Goal: Transaction & Acquisition: Purchase product/service

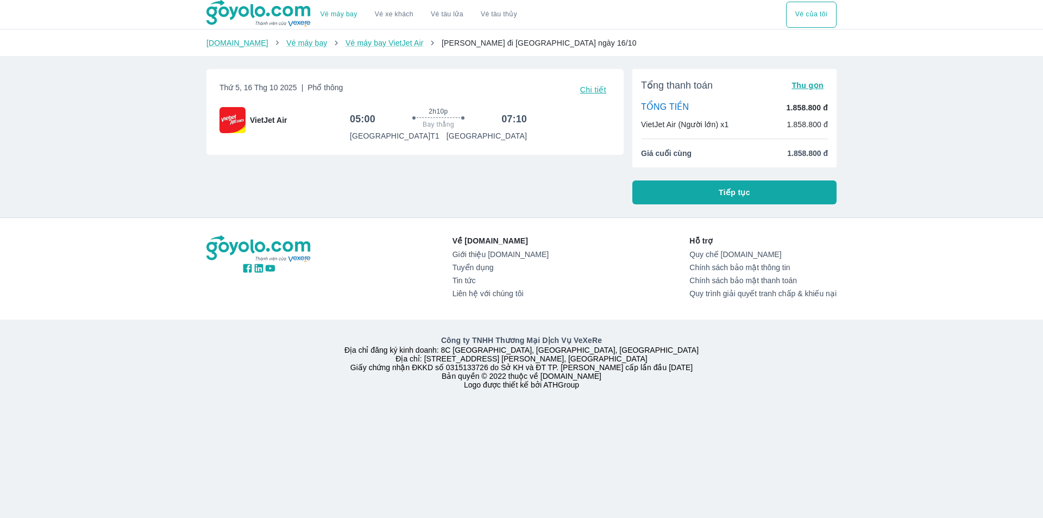
drag, startPoint x: 699, startPoint y: 188, endPoint x: 686, endPoint y: 188, distance: 13.6
click at [699, 188] on button "Tiếp tục" at bounding box center [735, 192] width 204 height 24
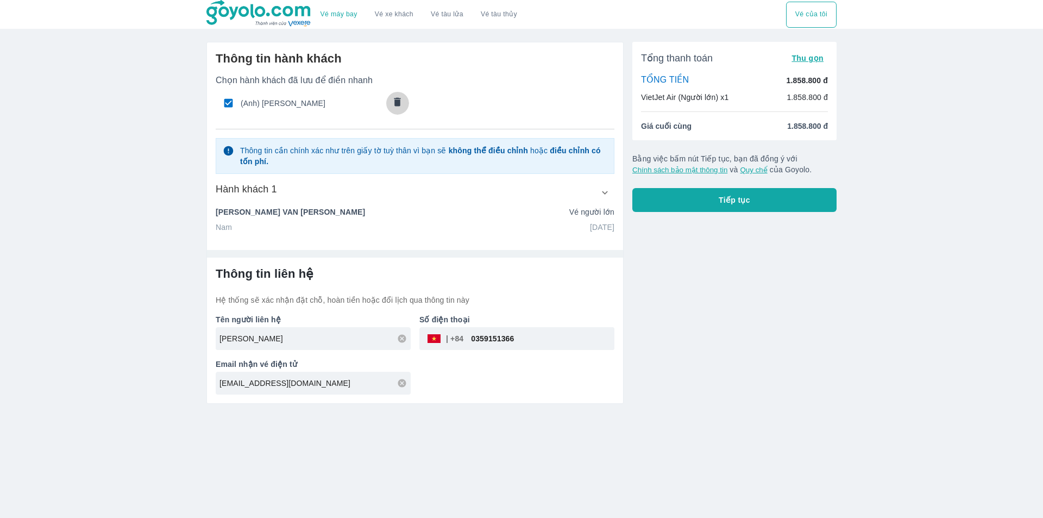
click at [399, 107] on icon "comments" at bounding box center [397, 101] width 11 height 11
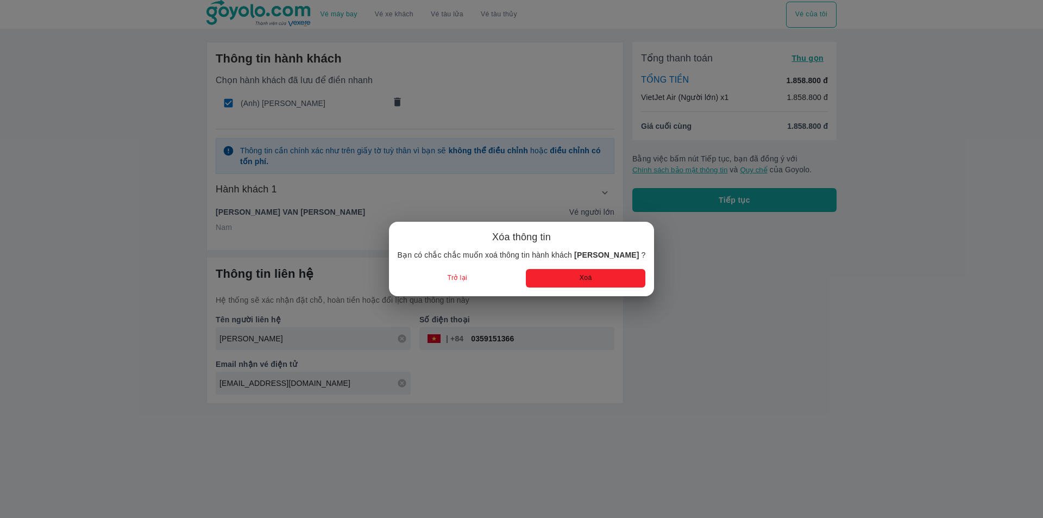
click at [563, 268] on div "Xóa thông tin Bạn có chắc chắc muốn xoá thông tin hành khách NGUYEN VAN LUYEN ?…" at bounding box center [522, 258] width 248 height 57
drag, startPoint x: 564, startPoint y: 276, endPoint x: 371, endPoint y: 190, distance: 211.2
click at [564, 277] on button "Xoá" at bounding box center [586, 278] width 120 height 18
radio input "false"
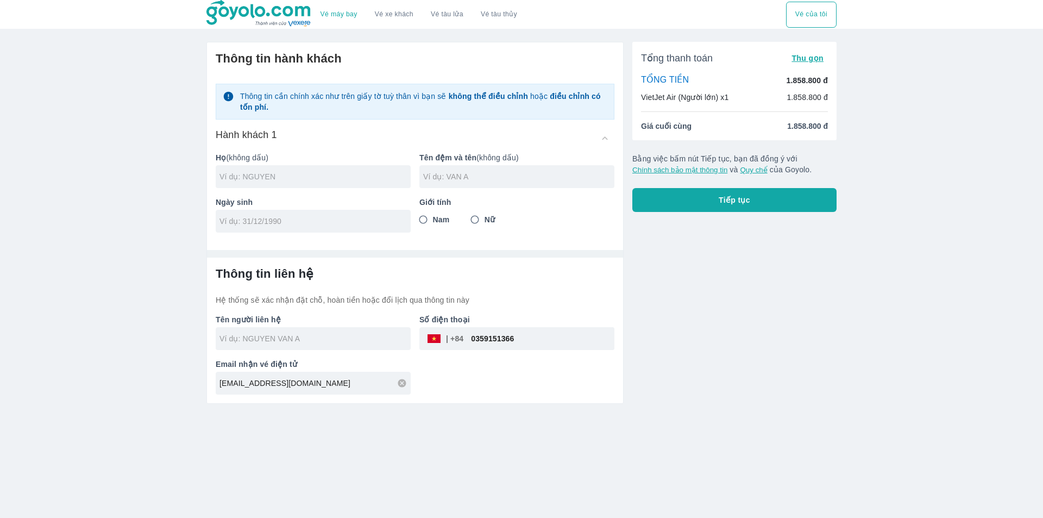
click at [257, 182] on input "text" at bounding box center [315, 176] width 191 height 11
type input "TO"
type input "NGOC KHANH"
click at [430, 215] on input "Nam" at bounding box center [424, 220] width 20 height 20
radio input "true"
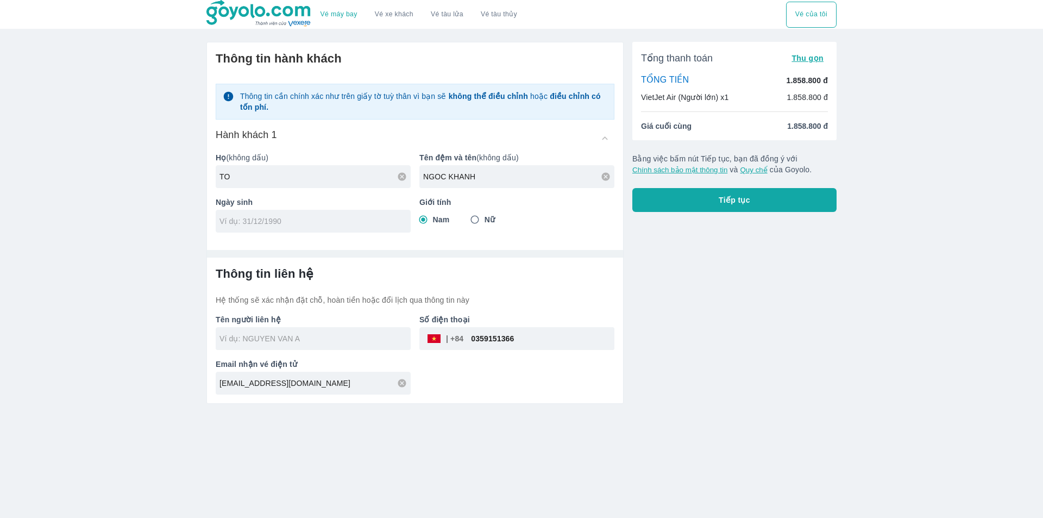
click at [368, 223] on input "tel" at bounding box center [310, 221] width 180 height 11
type input "07/01/1982"
click at [286, 338] on input "text" at bounding box center [315, 338] width 191 height 11
type input "TO NGOC KHANH"
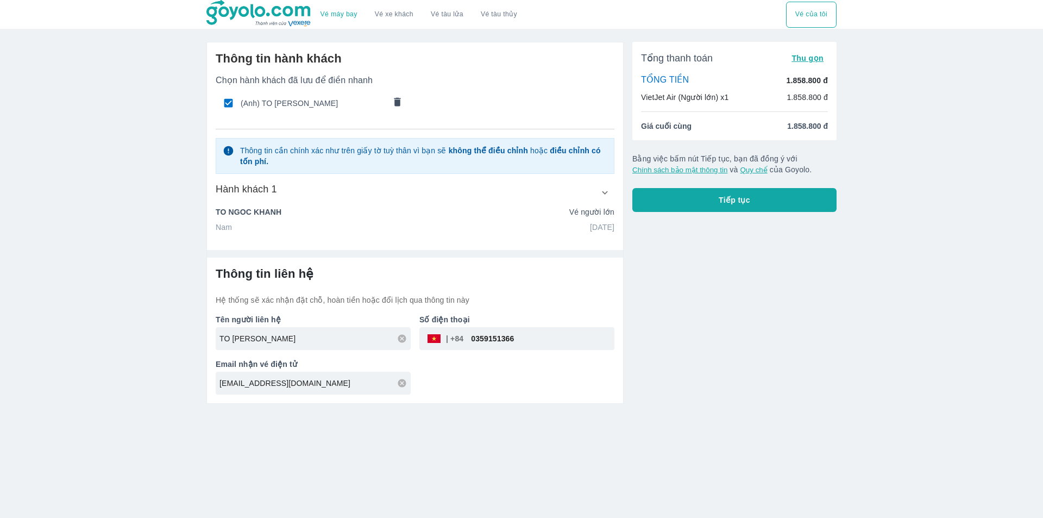
click at [508, 346] on input "0359151366" at bounding box center [539, 339] width 151 height 26
paste input "775282855"
type input "0775282855"
click at [704, 209] on button "Tiếp tục" at bounding box center [735, 200] width 204 height 24
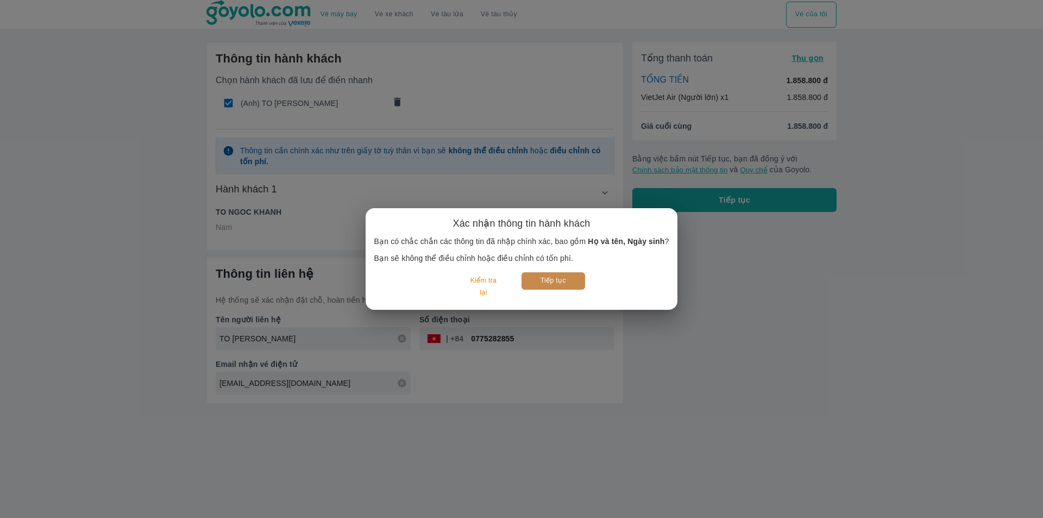
click at [536, 285] on button "Tiếp tục" at bounding box center [554, 280] width 64 height 17
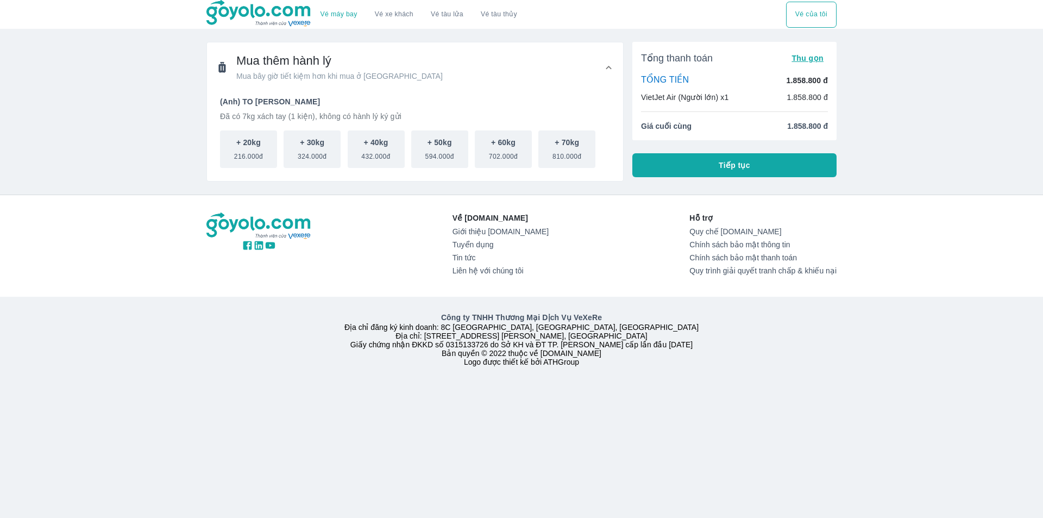
click at [751, 159] on button "Tiếp tục" at bounding box center [735, 165] width 204 height 24
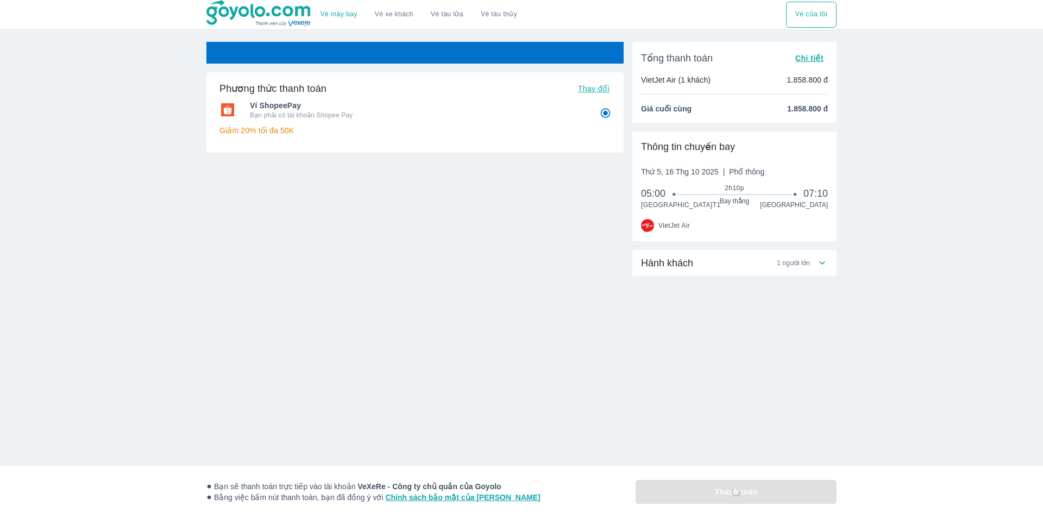
radio input "false"
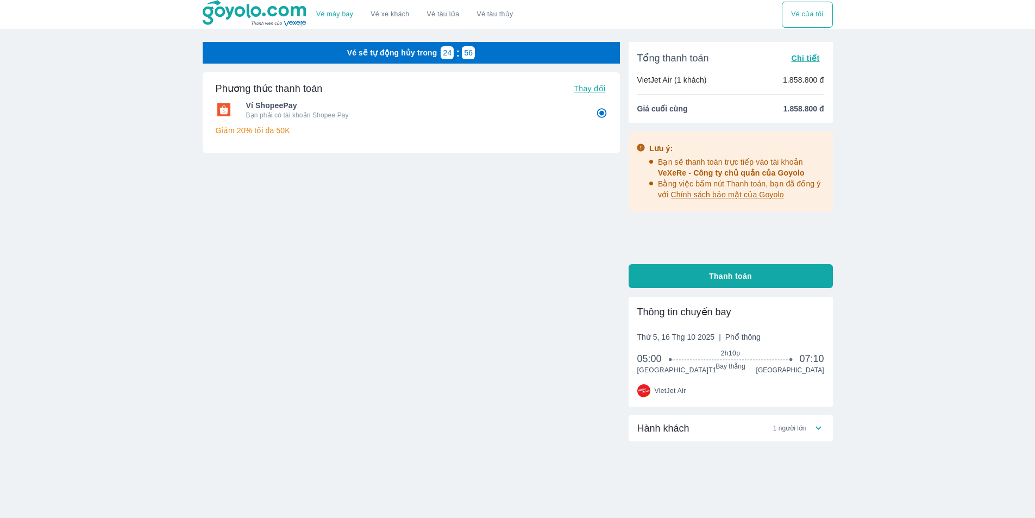
click at [765, 277] on button "Thanh toán" at bounding box center [731, 276] width 204 height 24
radio input "false"
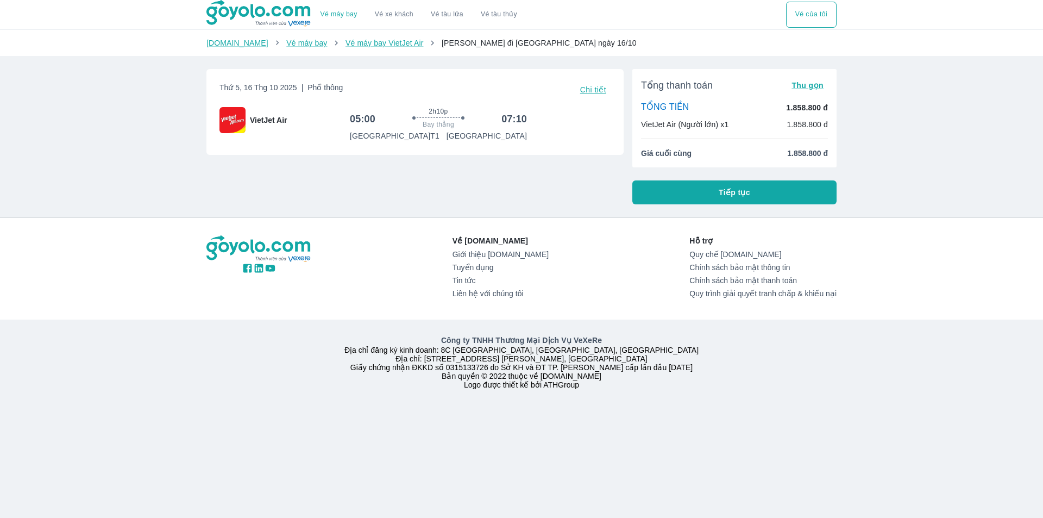
click at [674, 189] on button "Tiếp tục" at bounding box center [735, 192] width 204 height 24
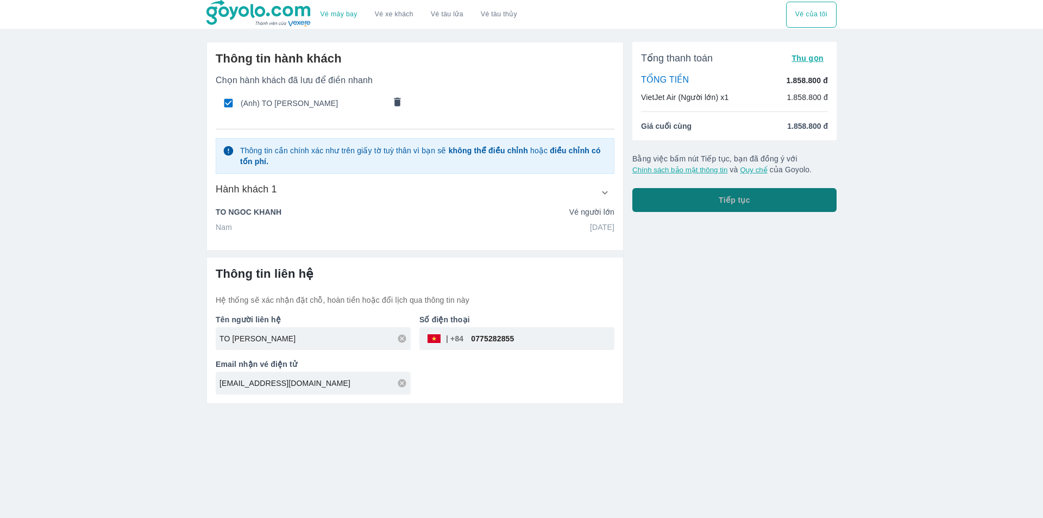
click at [738, 201] on span "Tiếp tục" at bounding box center [735, 200] width 32 height 11
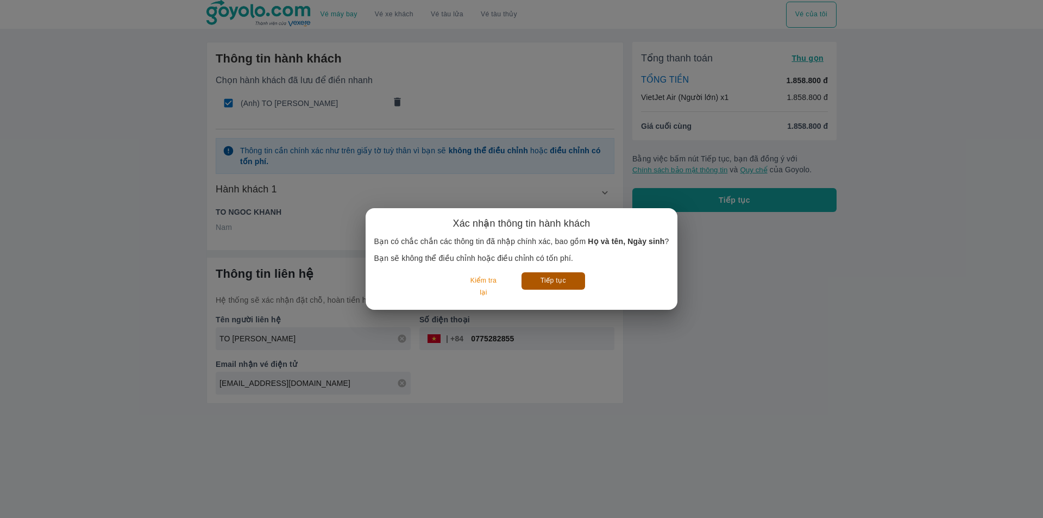
click at [574, 279] on button "Tiếp tục" at bounding box center [554, 280] width 64 height 17
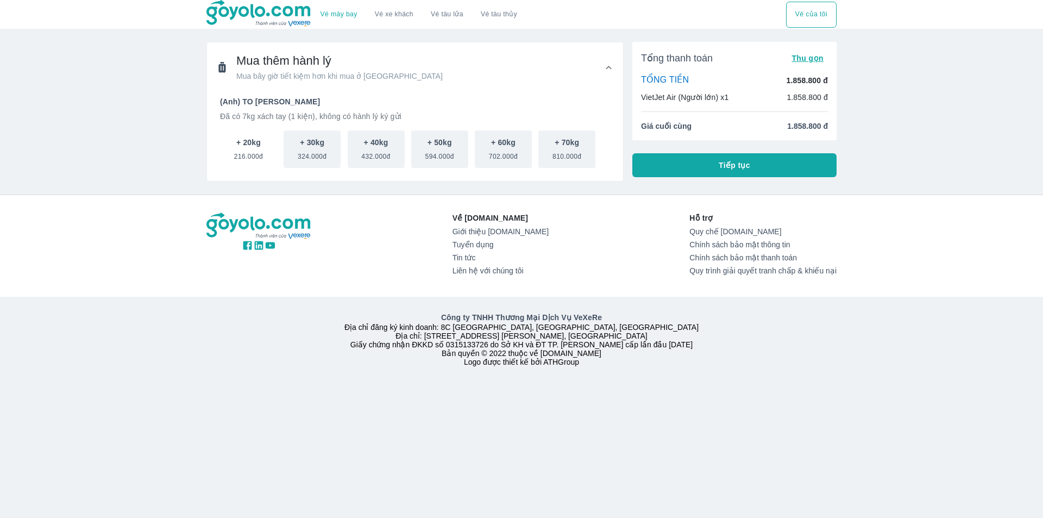
click at [257, 155] on span "216.000đ" at bounding box center [248, 154] width 29 height 13
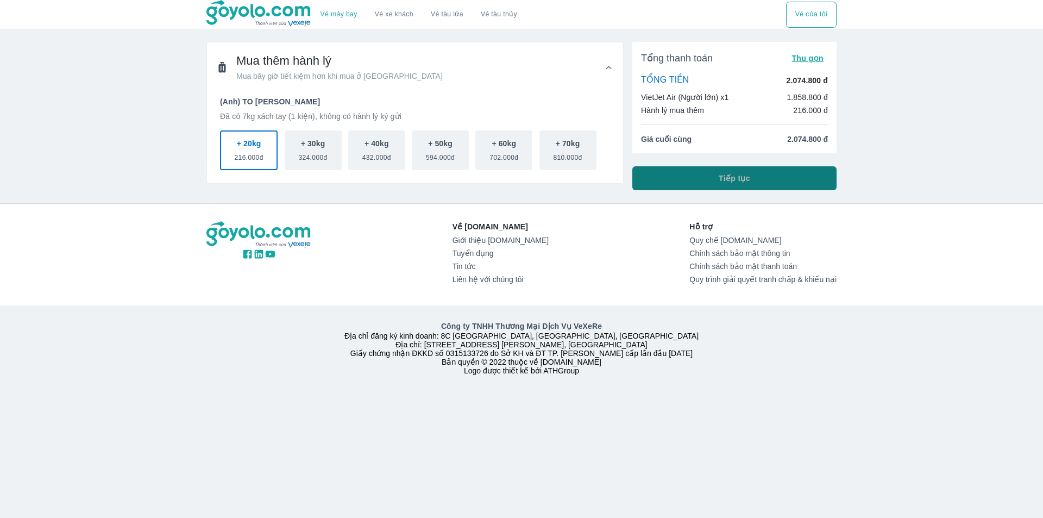
click at [728, 170] on button "Tiếp tục" at bounding box center [735, 178] width 204 height 24
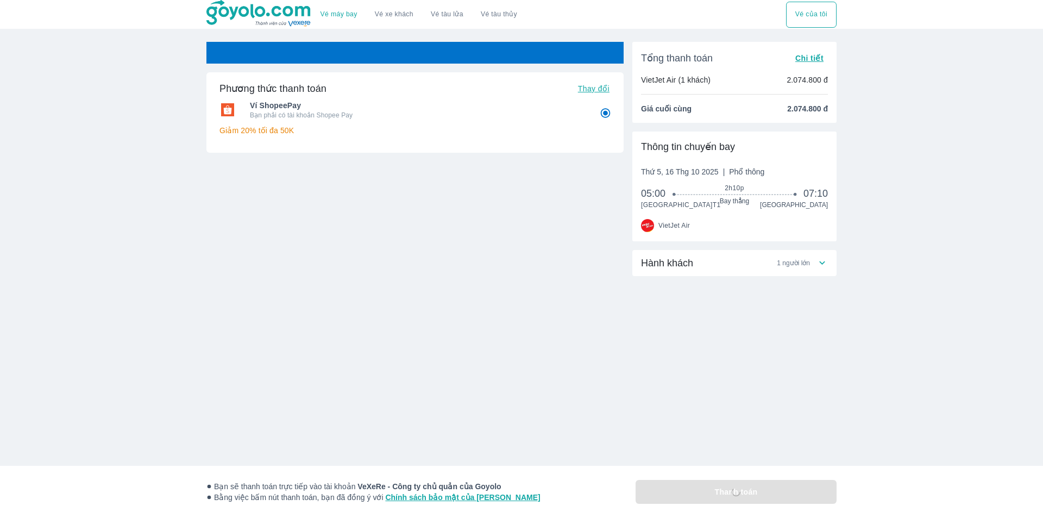
radio input "false"
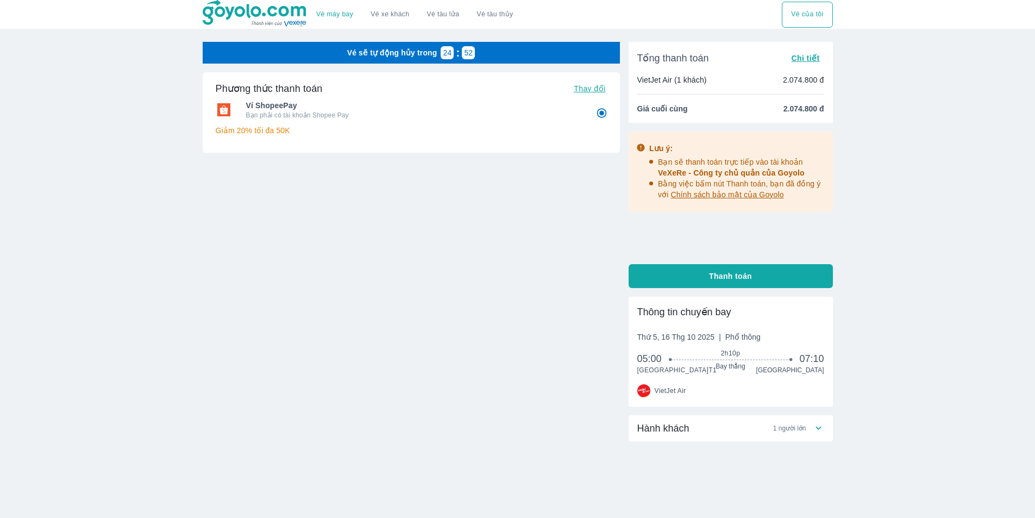
click at [707, 441] on div "Hành khách 1 người lớn" at bounding box center [731, 428] width 204 height 26
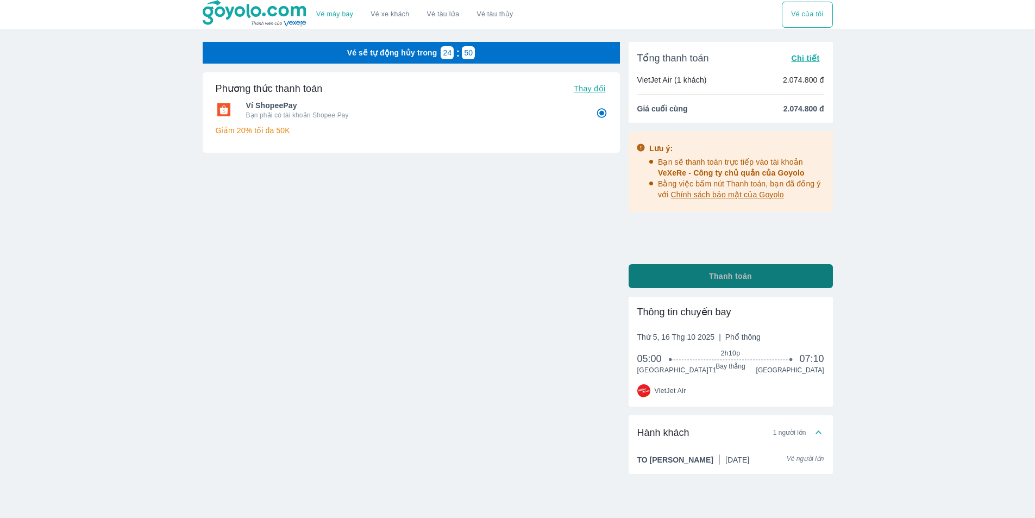
click at [701, 278] on button "Thanh toán" at bounding box center [731, 276] width 204 height 24
radio input "false"
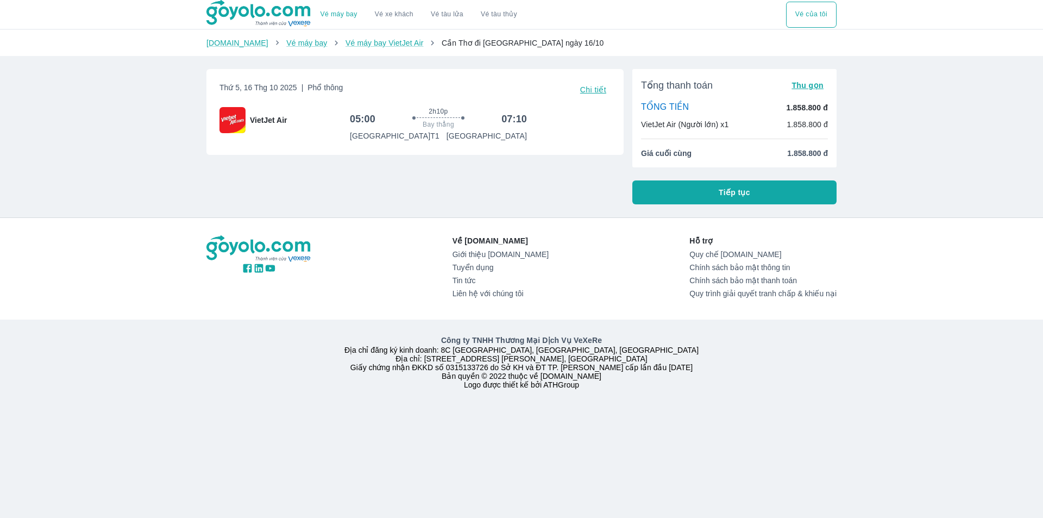
click at [689, 197] on button "Tiếp tục" at bounding box center [735, 192] width 204 height 24
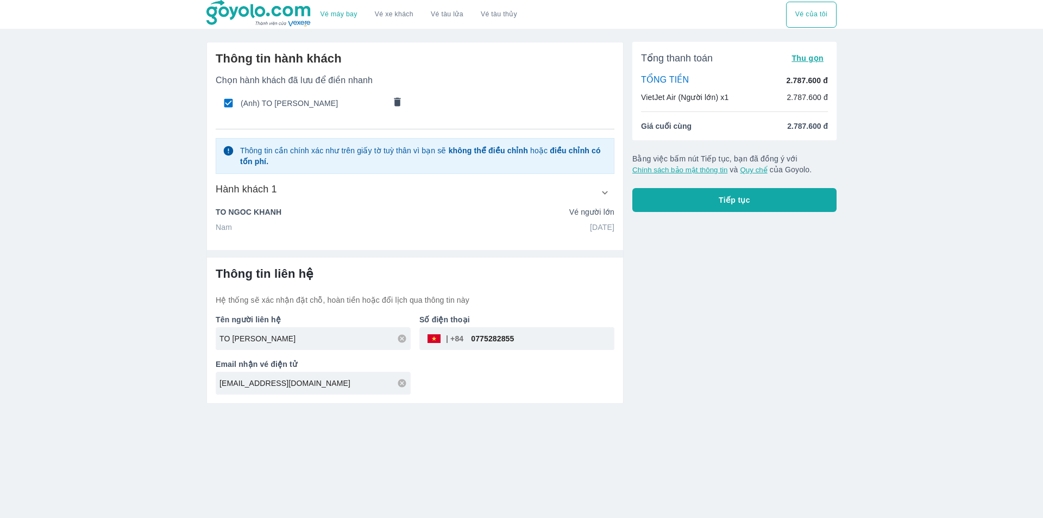
click at [400, 101] on icon "comments" at bounding box center [398, 101] width 7 height 9
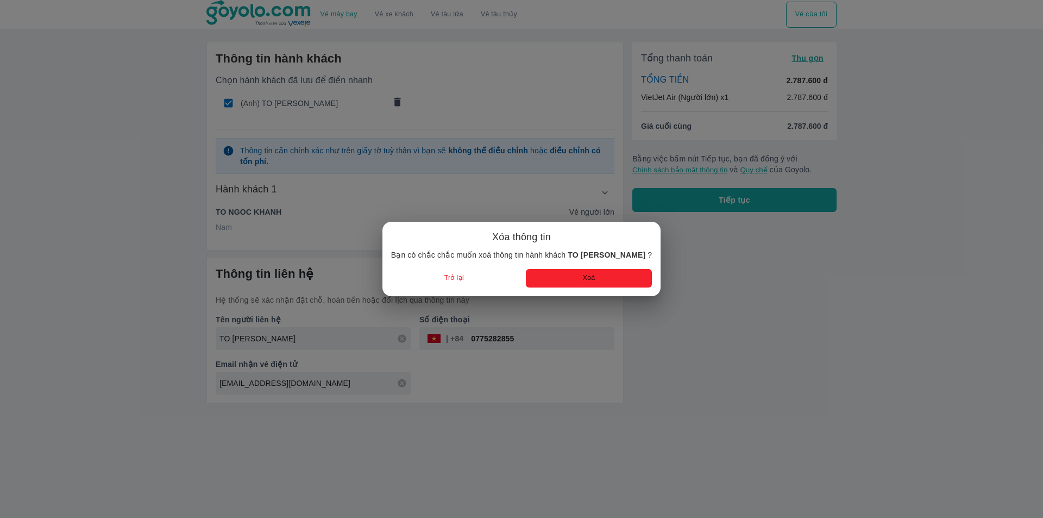
click at [569, 282] on button "Xoá" at bounding box center [589, 278] width 126 height 18
radio input "false"
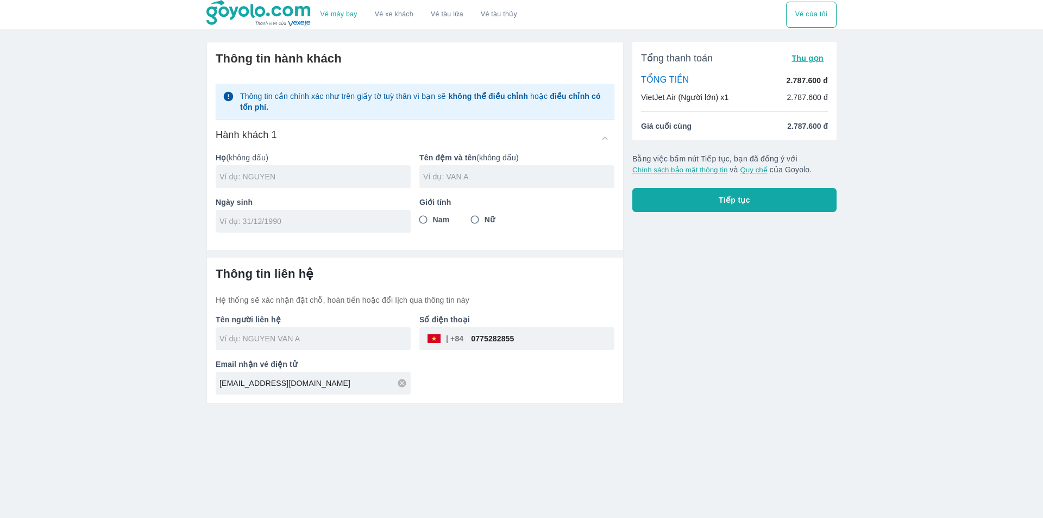
click at [289, 176] on input "text" at bounding box center [315, 176] width 191 height 11
type input "TRINH"
type input "THI HOA"
click at [279, 228] on div at bounding box center [313, 221] width 195 height 23
type input "01/01/1958"
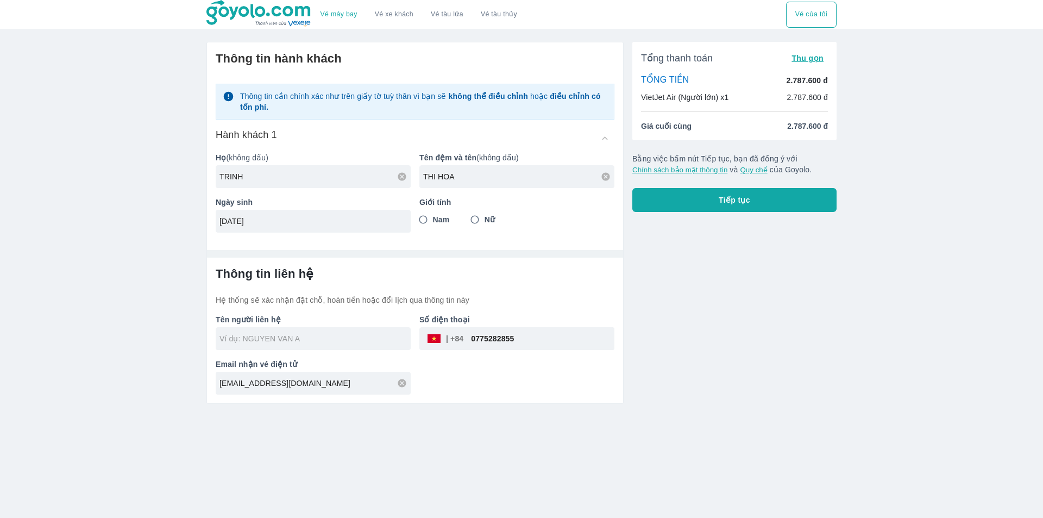
click at [479, 215] on input "Nữ" at bounding box center [475, 220] width 20 height 20
radio input "true"
click at [496, 335] on input "0775282855" at bounding box center [539, 339] width 151 height 26
type input "TRINH THI HOA"
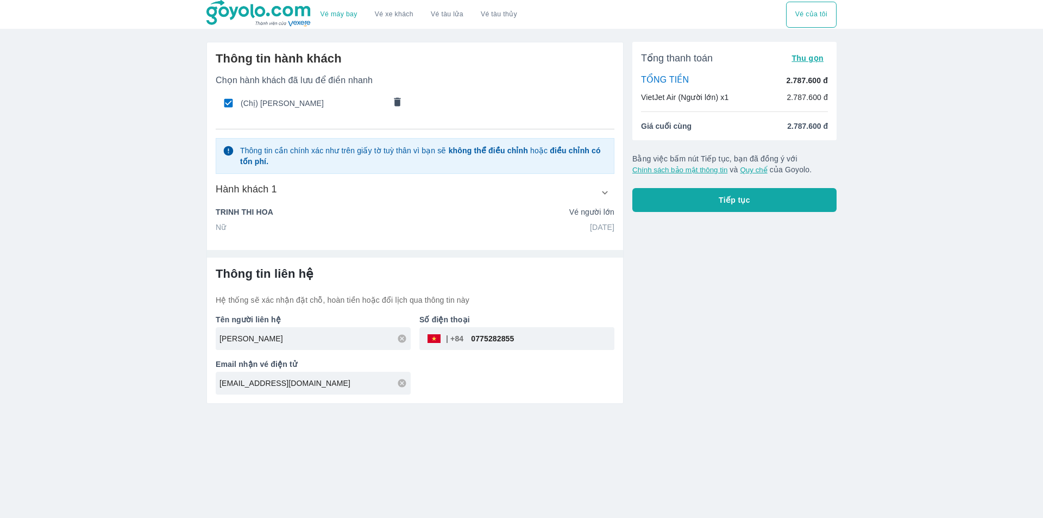
paste input "359151366"
type input "0359151366"
click at [651, 329] on div "Tổng thanh toán Thu gọn TỔNG TIỀN 2.787.600 đ VietJet Air (Người lớn) x1 2.787.…" at bounding box center [730, 218] width 213 height 371
click at [716, 198] on button "Tiếp tục" at bounding box center [735, 200] width 204 height 24
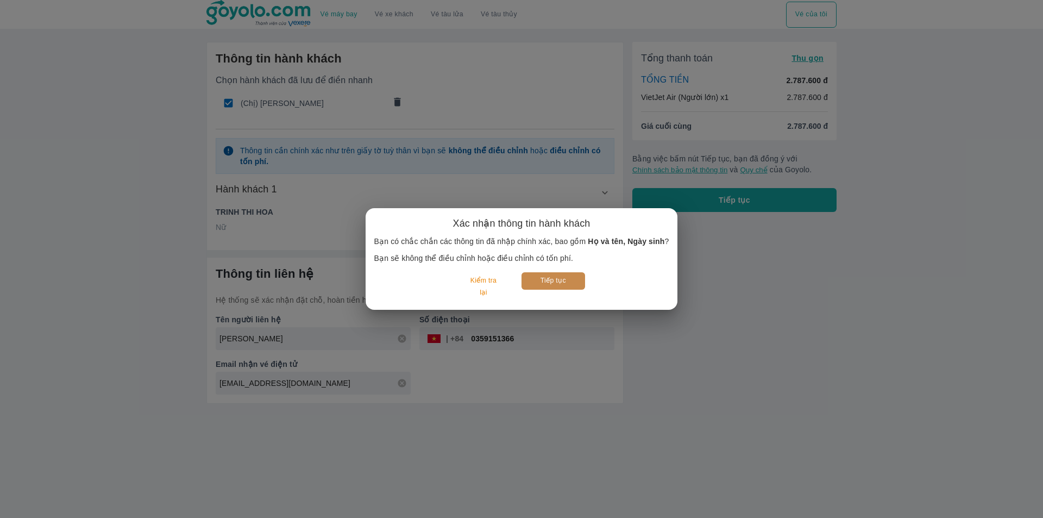
click at [567, 274] on button "Tiếp tục" at bounding box center [554, 280] width 64 height 17
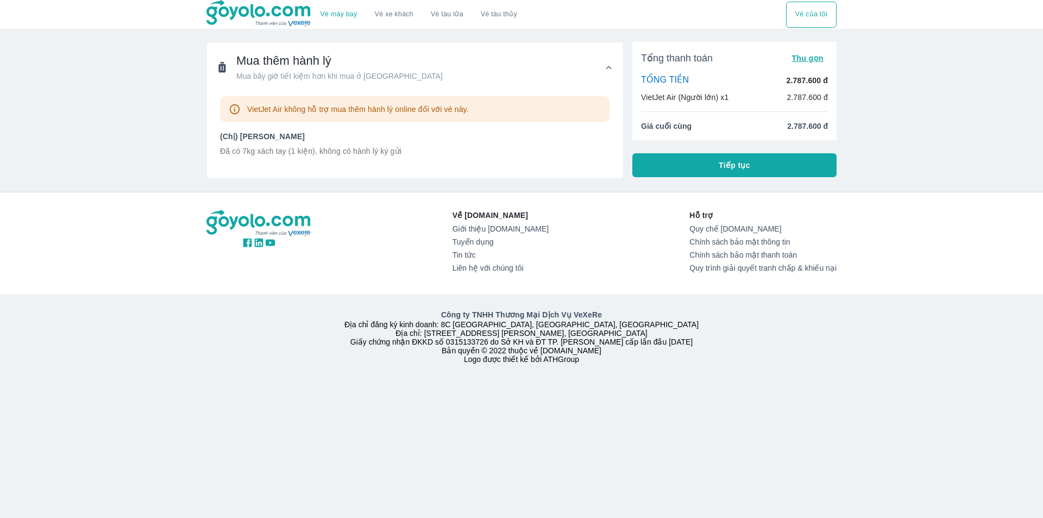
click at [713, 165] on button "Tiếp tục" at bounding box center [735, 165] width 204 height 24
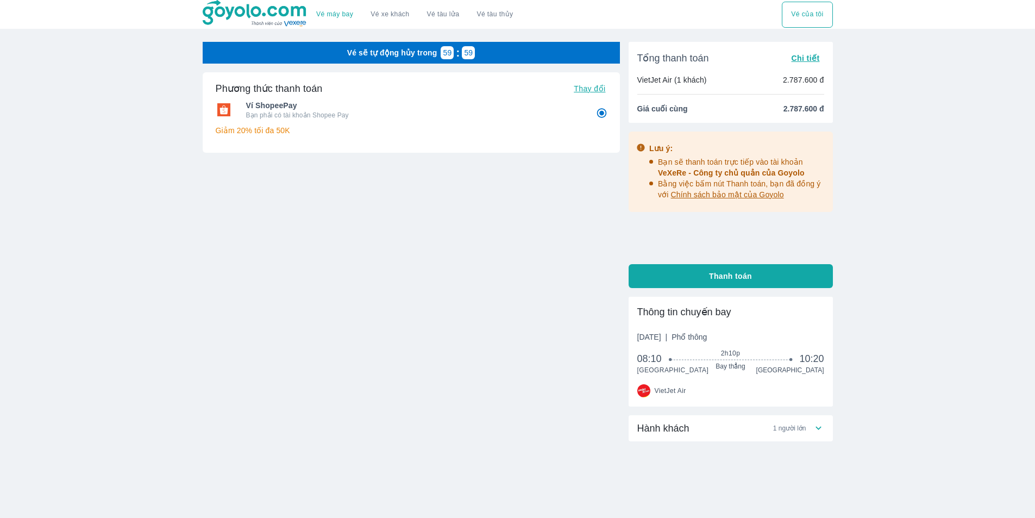
click at [727, 435] on div "Hành khách 1 người lớn" at bounding box center [726, 428] width 176 height 13
click at [524, 391] on div "Vé sẽ tự động hủy trong 59 : 57 Phương thức thanh toán Thay đổi Ví ShopeePay Bạ…" at bounding box center [411, 301] width 417 height 519
click at [728, 274] on span "Thanh toán" at bounding box center [730, 276] width 43 height 11
radio input "false"
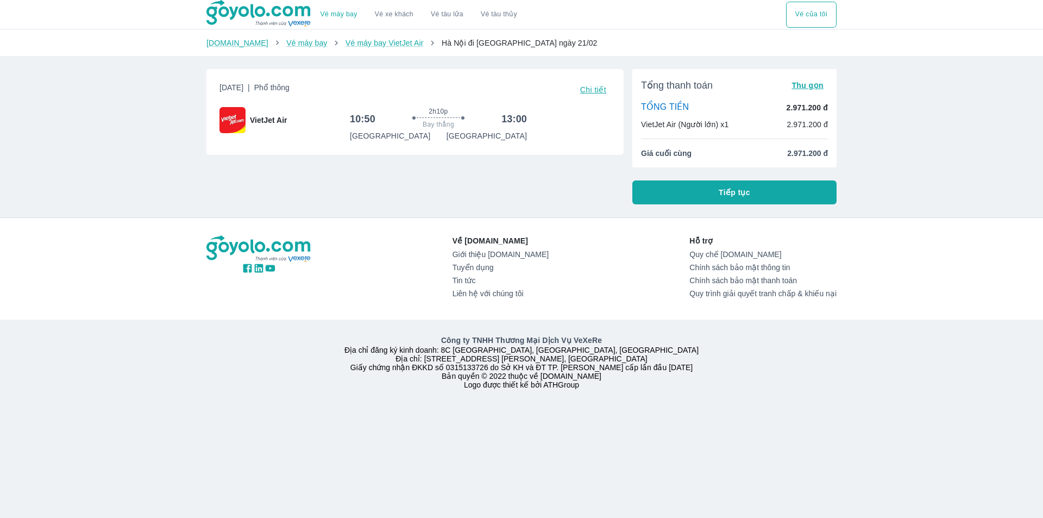
click at [668, 191] on button "Tiếp tục" at bounding box center [735, 192] width 204 height 24
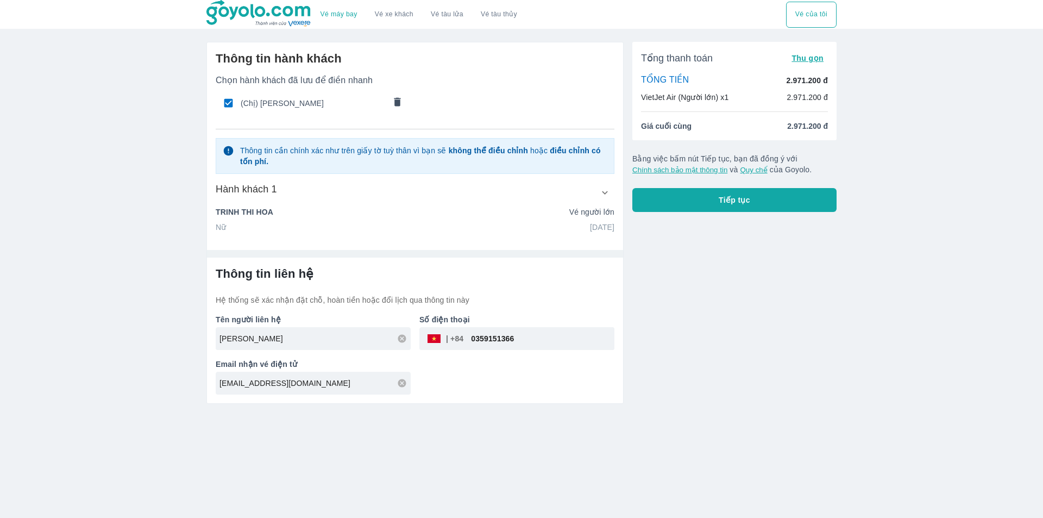
click at [148, 399] on div "Vé máy bay Vé xe khách Vé tàu lửa Vé tàu thủy Vé của tôi Thông tin hành khách C…" at bounding box center [521, 259] width 1043 height 518
click at [709, 197] on button "Tiếp tục" at bounding box center [735, 200] width 204 height 24
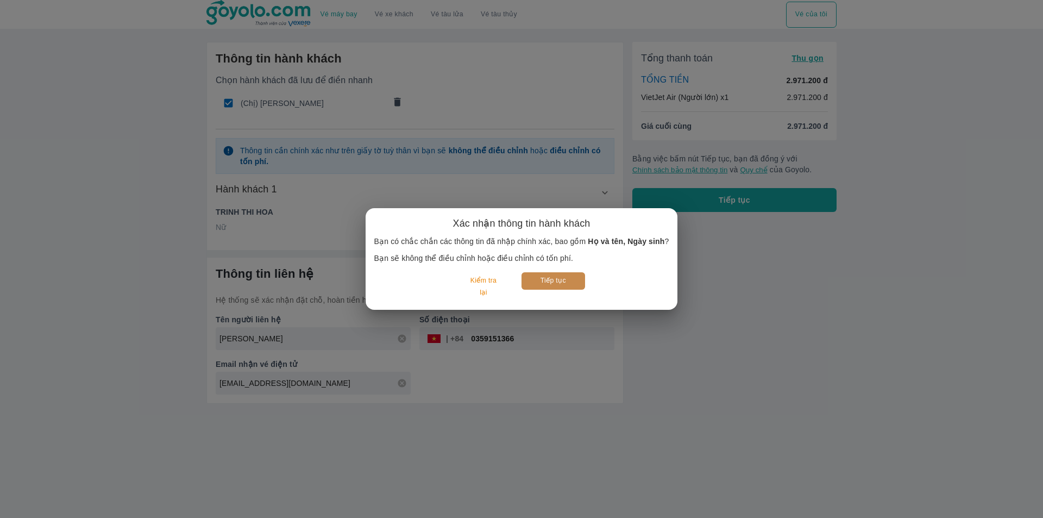
click at [539, 274] on button "Tiếp tục" at bounding box center [554, 280] width 64 height 17
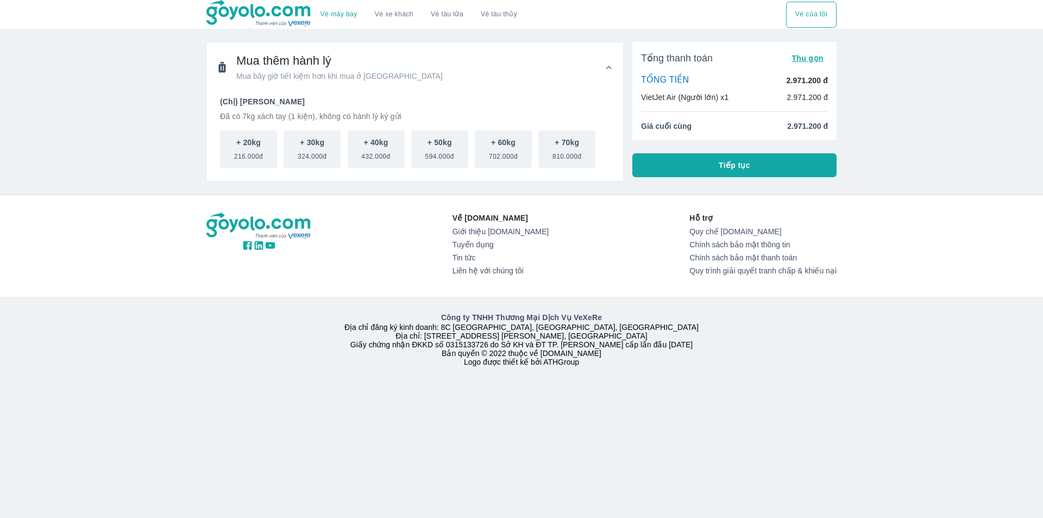
click at [721, 168] on span "Tiếp tục" at bounding box center [735, 165] width 32 height 11
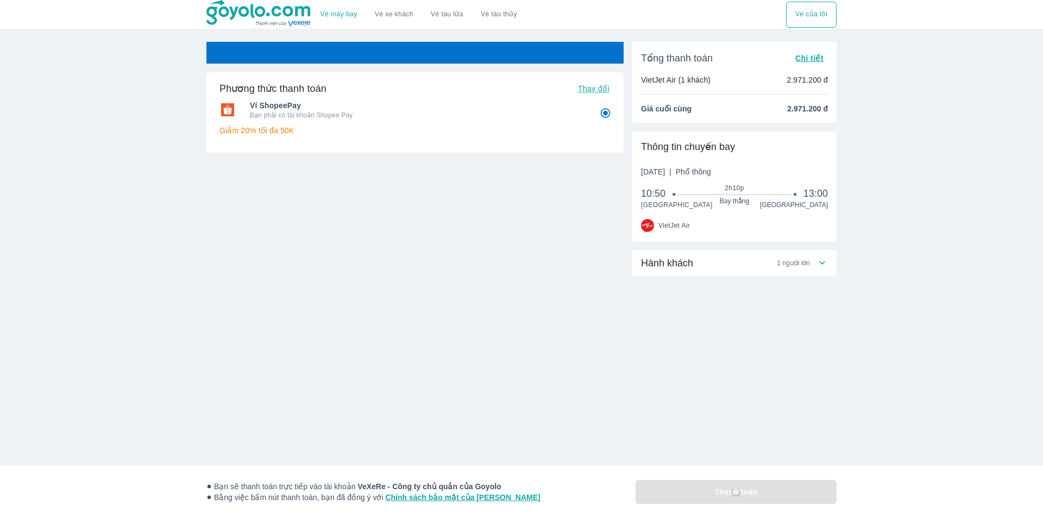
click at [699, 265] on div "Hành khách 1 người lớn" at bounding box center [729, 263] width 176 height 13
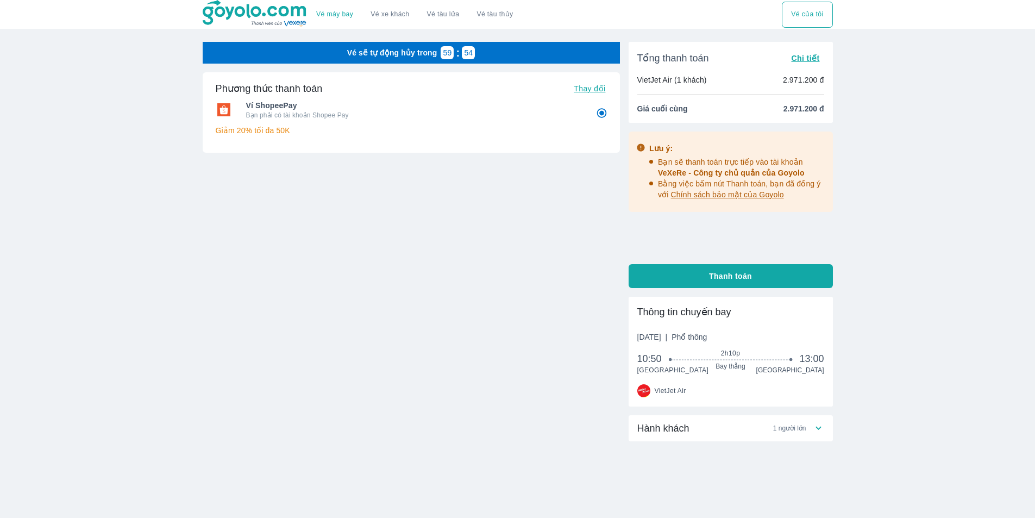
click at [686, 427] on span "Hành khách" at bounding box center [664, 428] width 52 height 13
click at [695, 281] on button "Thanh toán" at bounding box center [731, 276] width 204 height 24
radio input "false"
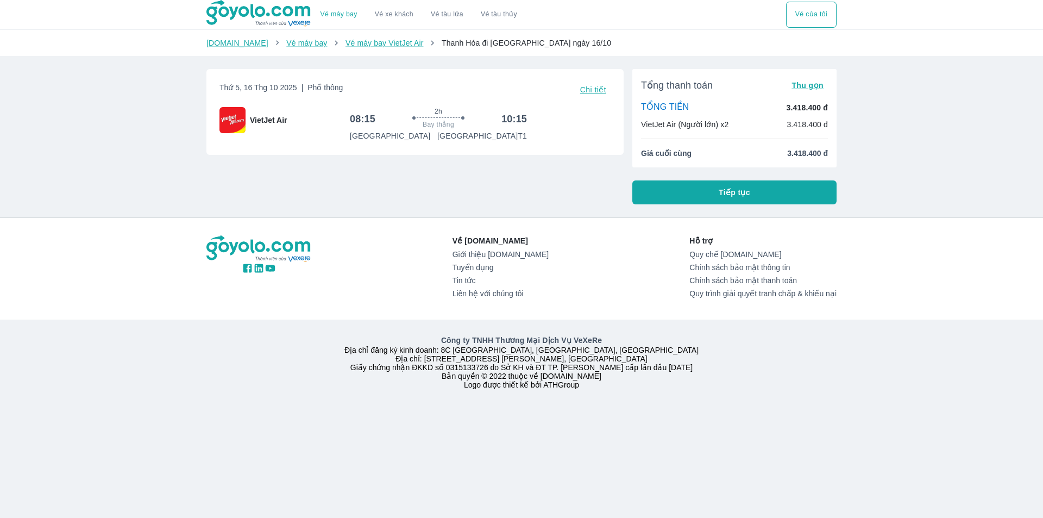
click at [734, 193] on span "Tiếp tục" at bounding box center [735, 192] width 32 height 11
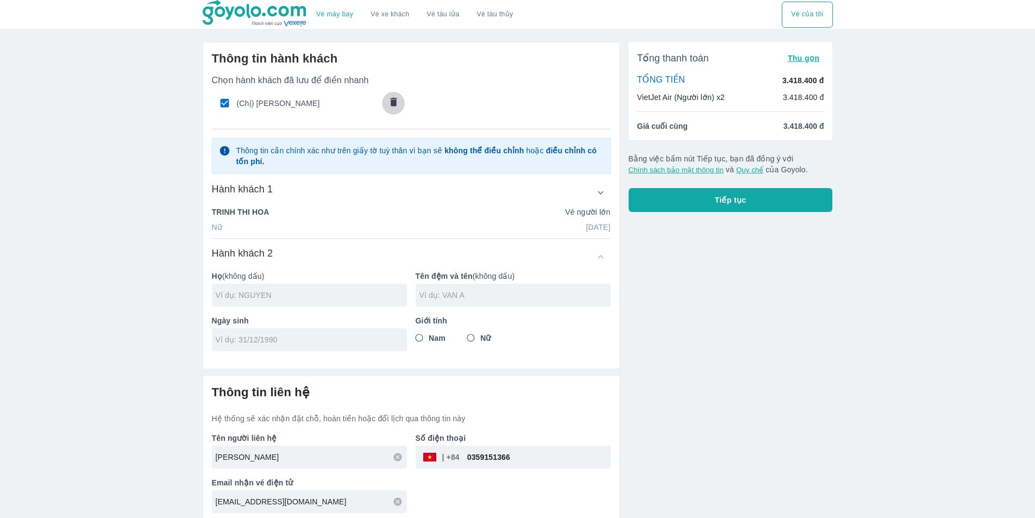
click at [395, 107] on icon "comments" at bounding box center [393, 101] width 11 height 11
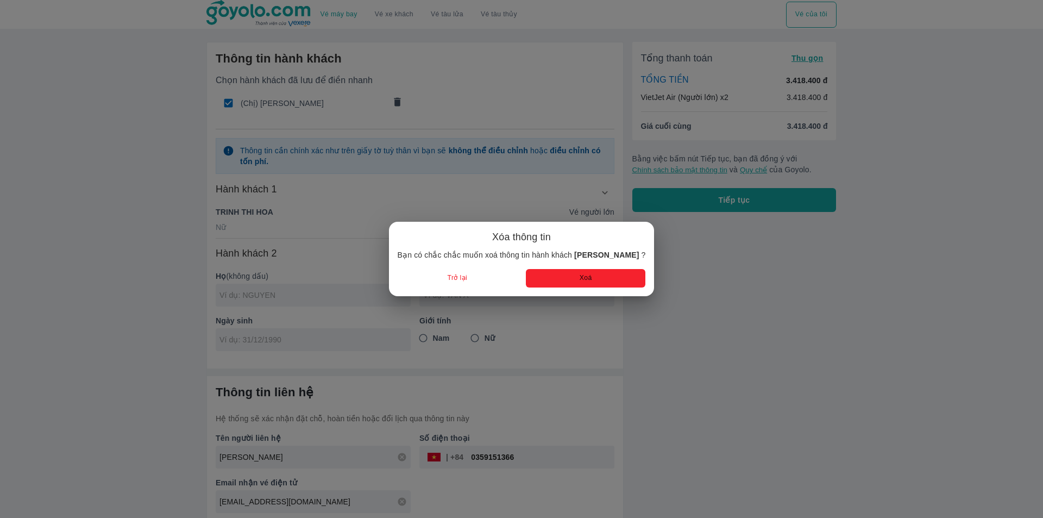
click at [552, 277] on button "Xoá" at bounding box center [586, 278] width 120 height 18
radio input "false"
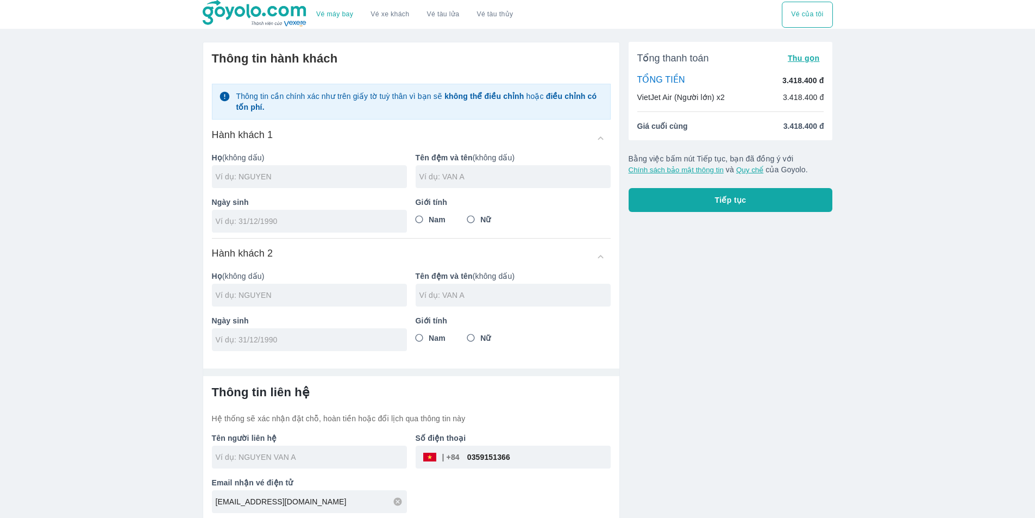
click at [753, 314] on div "Tổng thanh toán Thu gọn TỔNG TIỀN 3.418.400 đ VietJet Air (Người lớn) x2 3.418.…" at bounding box center [726, 277] width 213 height 489
click at [491, 453] on input "0359151366" at bounding box center [535, 457] width 151 height 26
paste input "961807311"
type input "0961807311"
click at [349, 180] on input "text" at bounding box center [311, 176] width 191 height 11
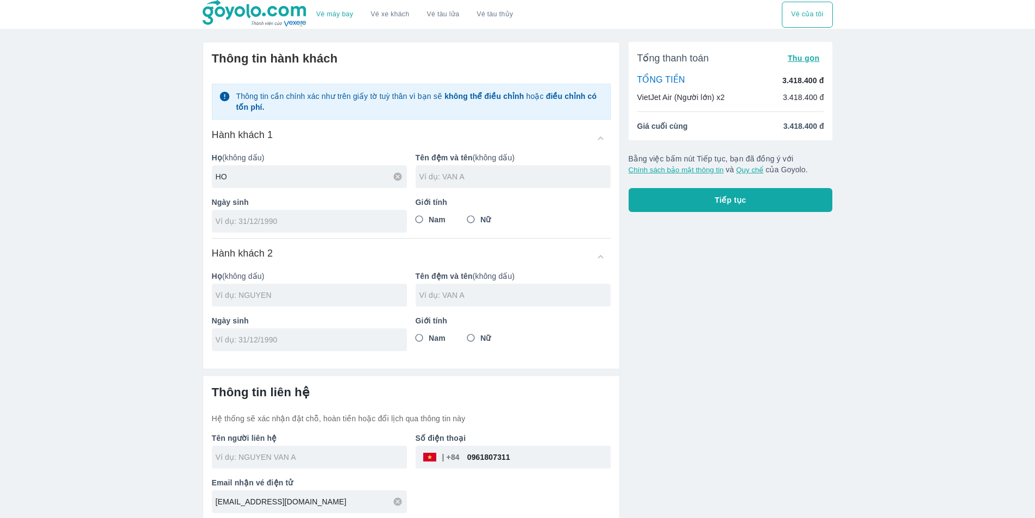
type input "HO"
type input "THI QUYEN"
click at [232, 228] on div at bounding box center [309, 221] width 195 height 23
type input "20/11/2009"
click at [479, 223] on input "Nữ" at bounding box center [471, 220] width 20 height 20
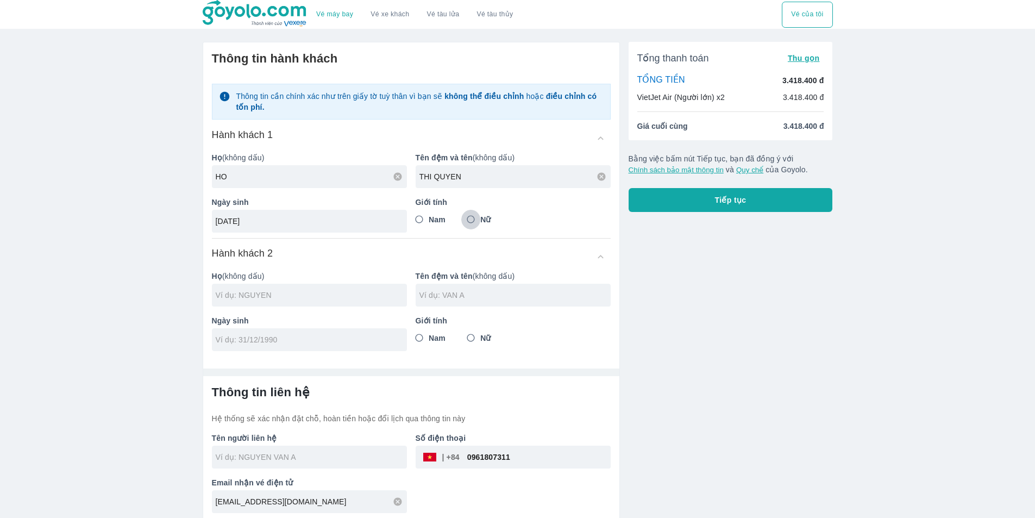
radio input "true"
click at [342, 284] on div at bounding box center [309, 295] width 195 height 23
type input "HO THI QUYEN"
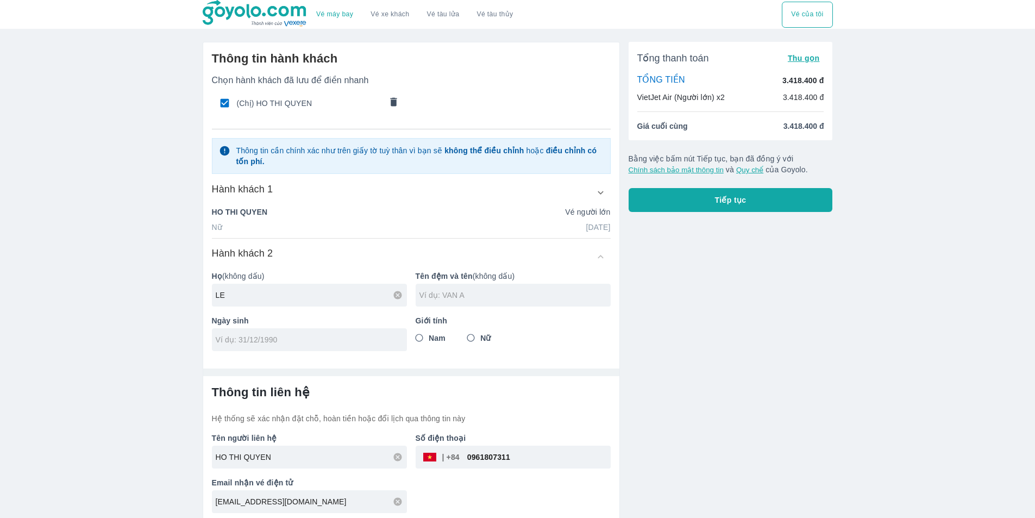
type input "LE"
type input "THI HIEP"
click at [306, 340] on input "tel" at bounding box center [306, 339] width 180 height 11
type input "09/07/1988"
click at [476, 336] on input "Nữ" at bounding box center [471, 338] width 20 height 20
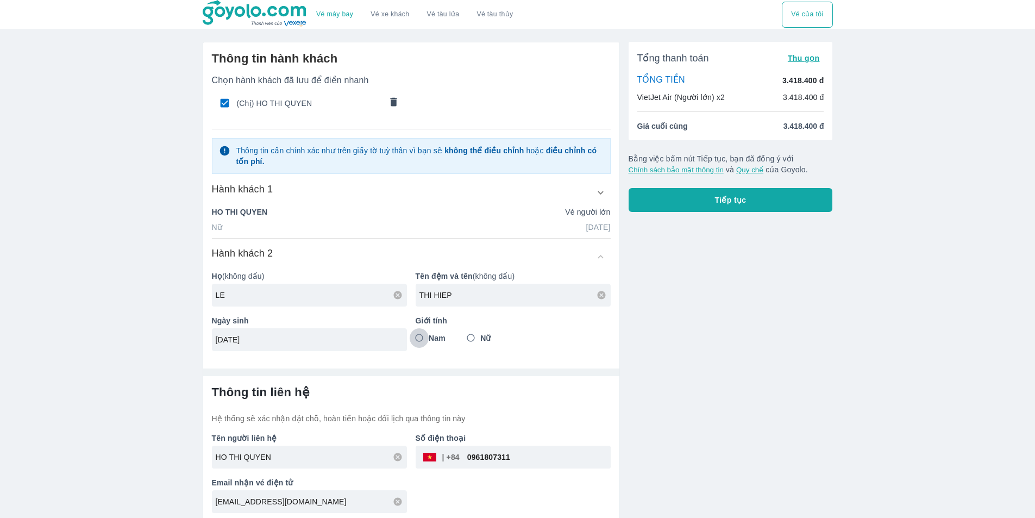
radio input "true"
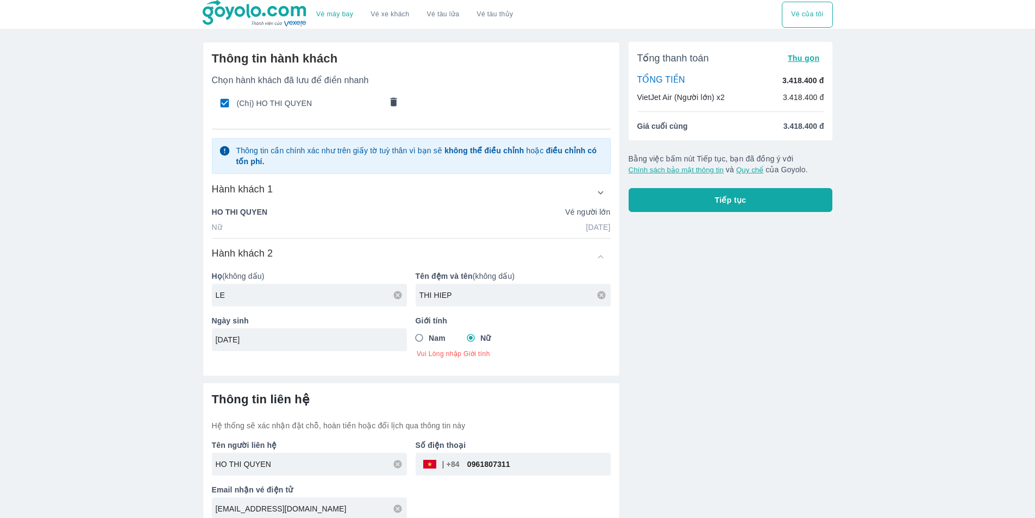
click at [751, 212] on button "Tiếp tục" at bounding box center [731, 200] width 204 height 24
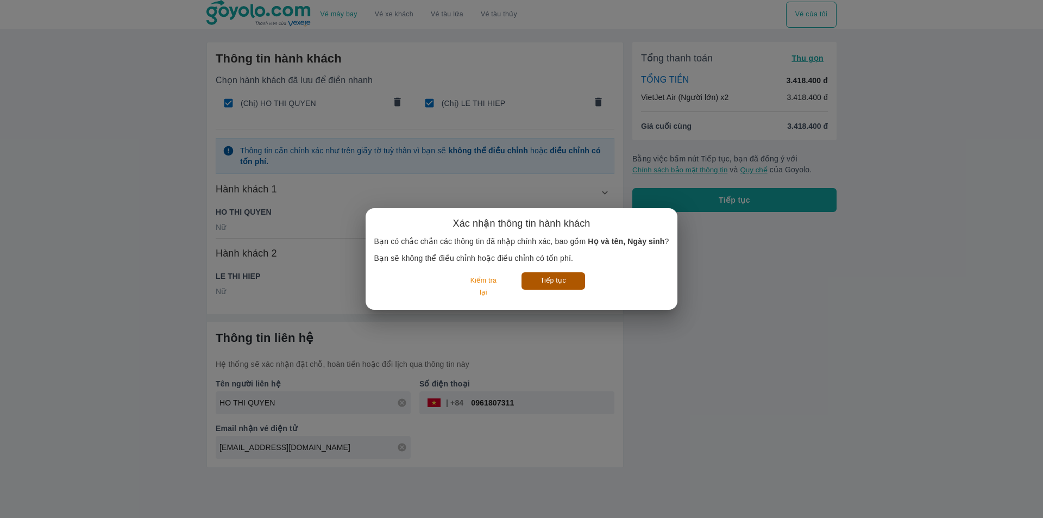
click at [570, 275] on button "Tiếp tục" at bounding box center [554, 280] width 64 height 17
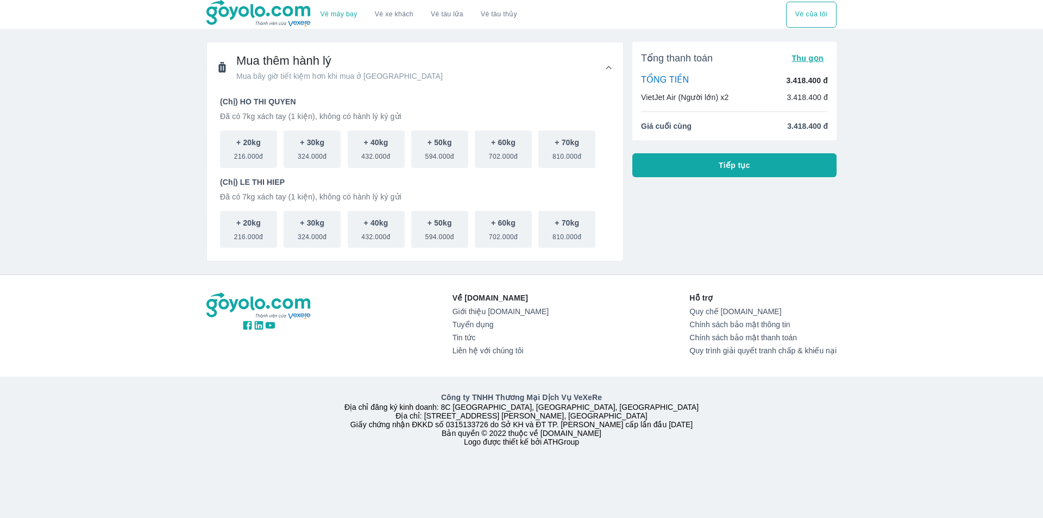
click at [687, 161] on button "Tiếp tục" at bounding box center [735, 165] width 204 height 24
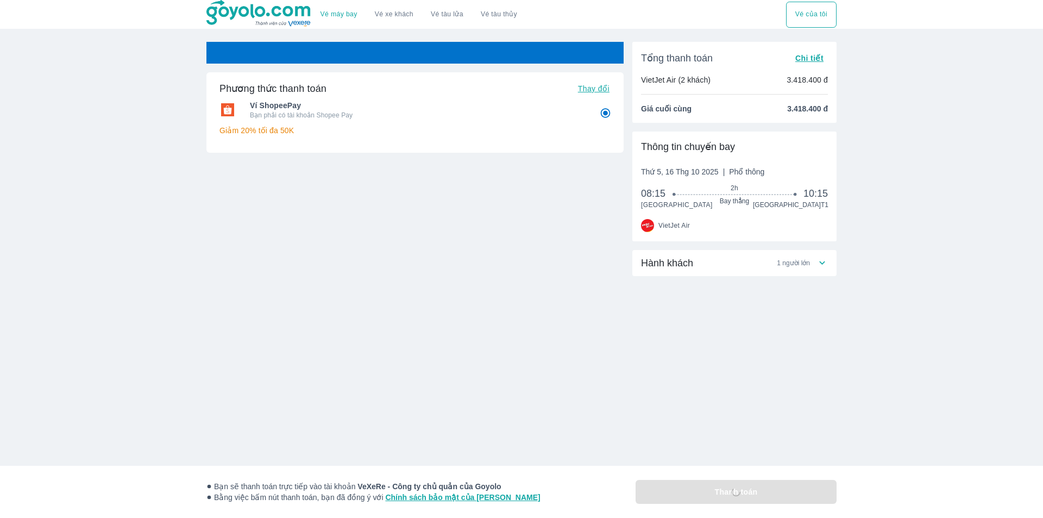
radio input "false"
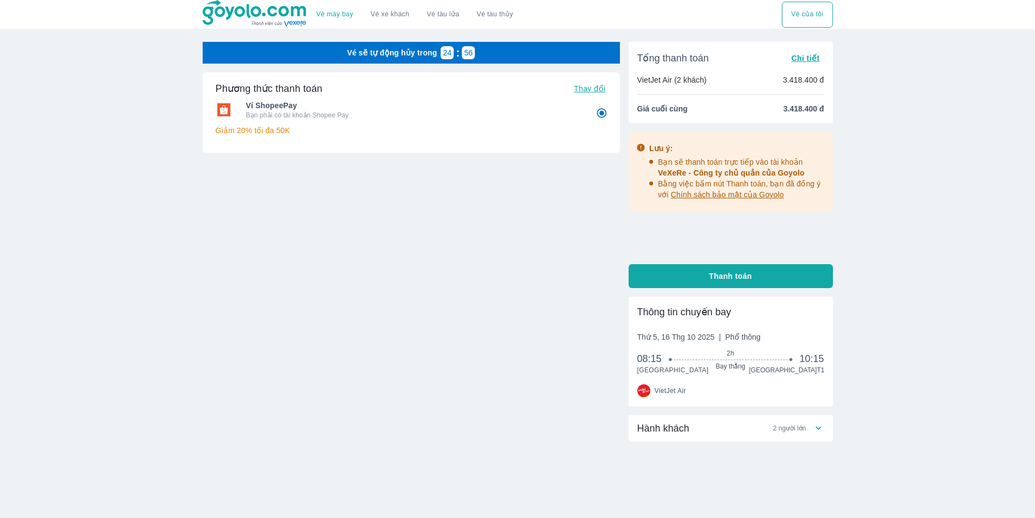
click at [661, 430] on span "Hành khách" at bounding box center [664, 428] width 52 height 13
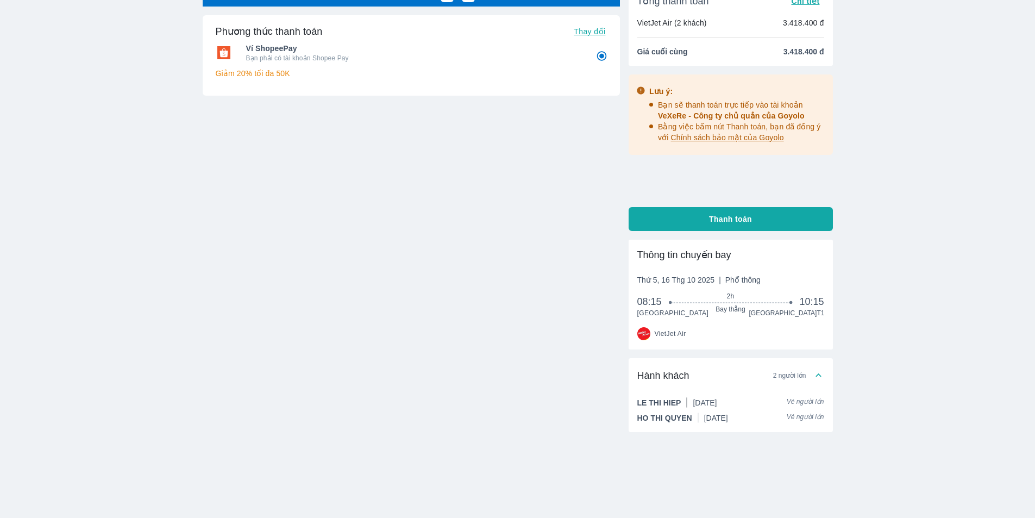
scroll to position [59, 0]
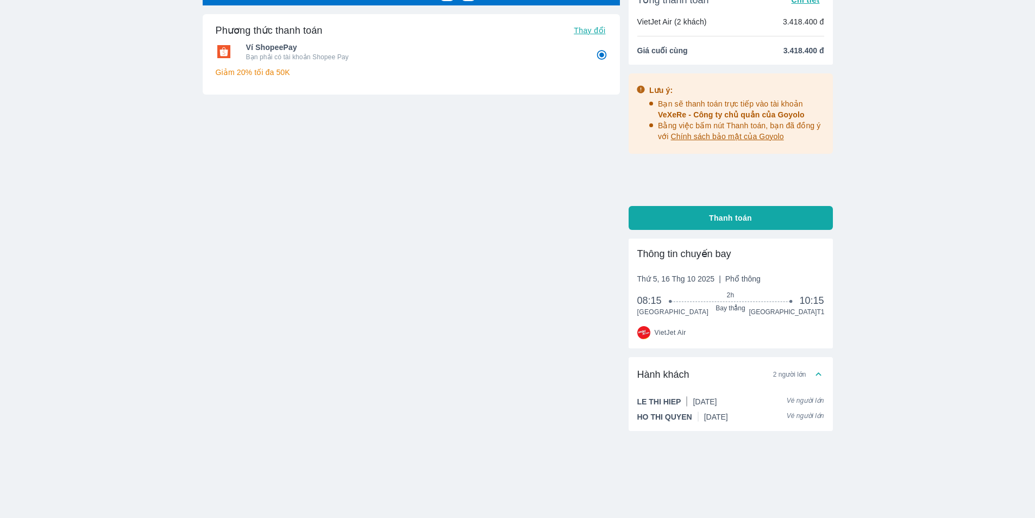
click at [701, 211] on button "Thanh toán" at bounding box center [731, 218] width 204 height 24
radio input "false"
